Goal: Information Seeking & Learning: Learn about a topic

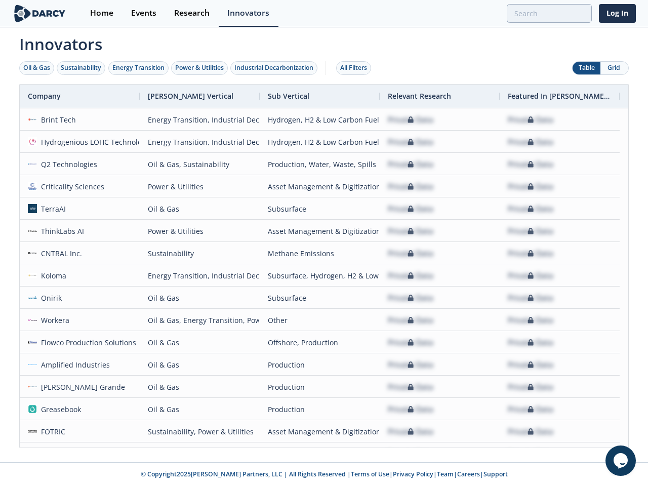
click at [37, 68] on div "Oil & Gas" at bounding box center [36, 67] width 27 height 9
click at [82, 68] on div "Sustainability" at bounding box center [81, 67] width 41 height 9
click at [139, 68] on div "Energy Transition" at bounding box center [138, 67] width 52 height 9
click at [201, 68] on div "Power & Utilities" at bounding box center [199, 67] width 49 height 9
click at [276, 68] on div "Industrial Decarbonization" at bounding box center [273, 67] width 79 height 9
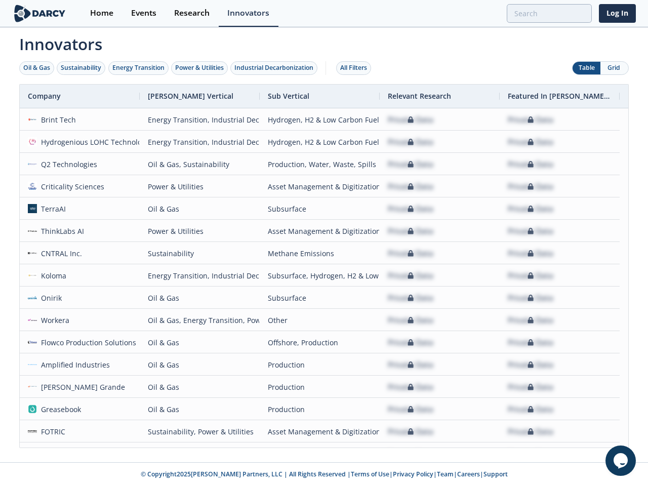
click at [357, 68] on div "All Filters" at bounding box center [353, 67] width 27 height 9
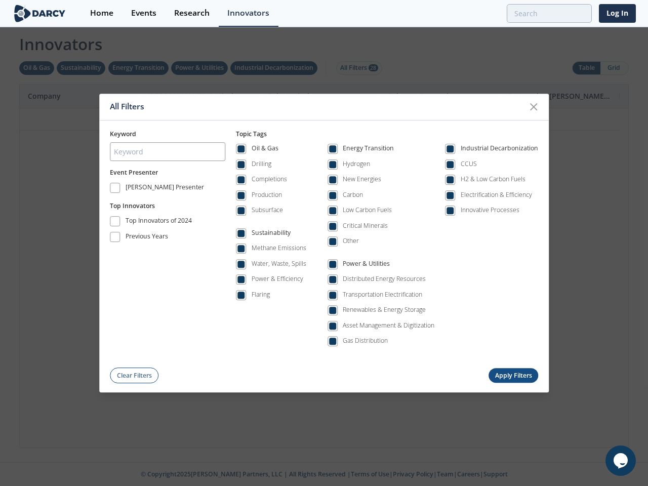
click at [586, 68] on div "All Filters Keyword Event Presenter [PERSON_NAME] Presenter Top Innovators Top …" at bounding box center [324, 243] width 648 height 486
